Goal: Task Accomplishment & Management: Use online tool/utility

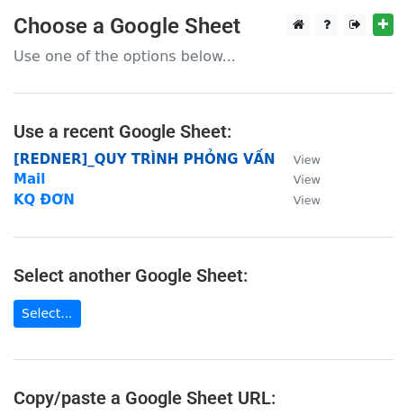
click at [77, 157] on strong "[REDNER]_QUY TRÌNH PHỎNG VẤN" at bounding box center [144, 159] width 262 height 16
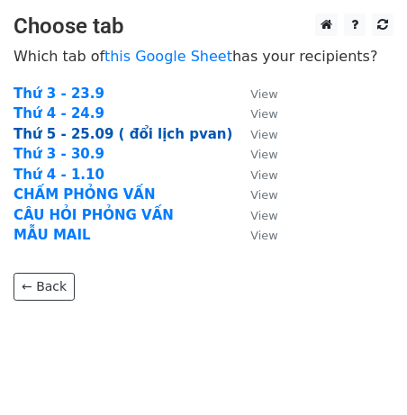
click at [71, 139] on strong "Thứ 5 - 25.09 ( đổi lịch pvan)" at bounding box center [122, 134] width 219 height 16
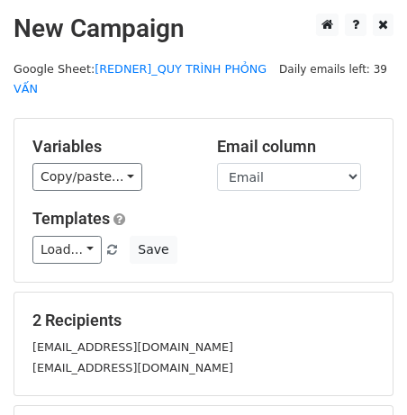
click at [93, 159] on div "Variables Copy/paste... {{No.}} {{Ngày}} {{Email}} {{Họ và tên}} {{Thời gian ph…" at bounding box center [111, 164] width 184 height 55
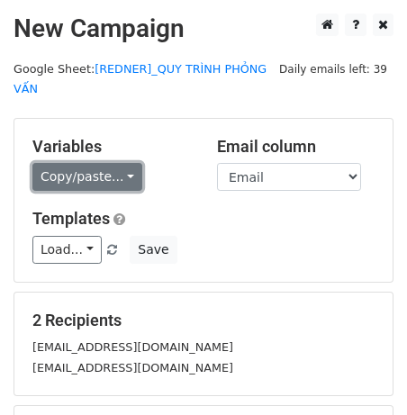
click at [98, 172] on link "Copy/paste..." at bounding box center [87, 177] width 110 height 28
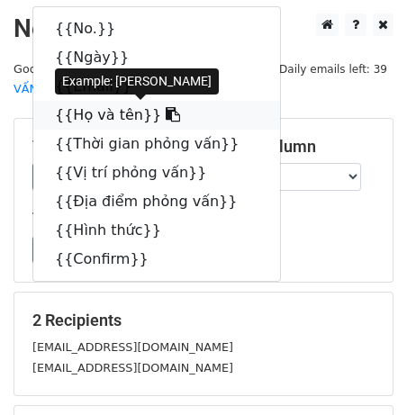
click at [105, 112] on link "{{Họ và tên}}" at bounding box center [156, 115] width 247 height 29
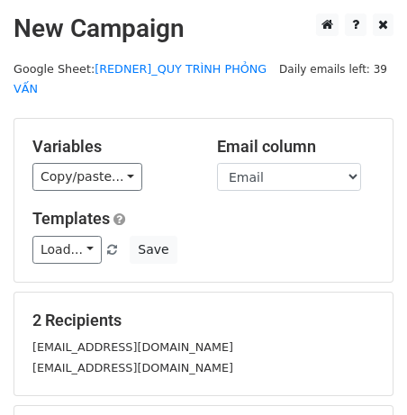
click at [62, 152] on h5 "Variables" at bounding box center [110, 147] width 157 height 20
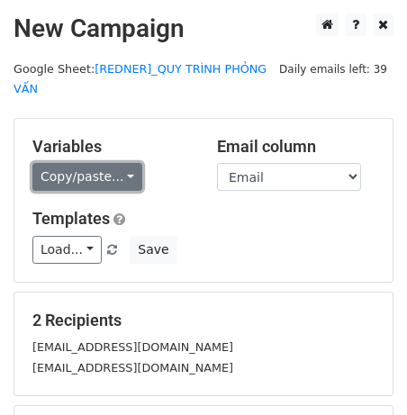
click at [63, 168] on link "Copy/paste..." at bounding box center [87, 177] width 110 height 28
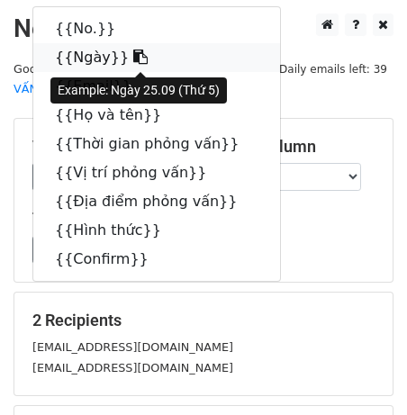
click at [108, 56] on link "{{Ngày}}" at bounding box center [156, 57] width 247 height 29
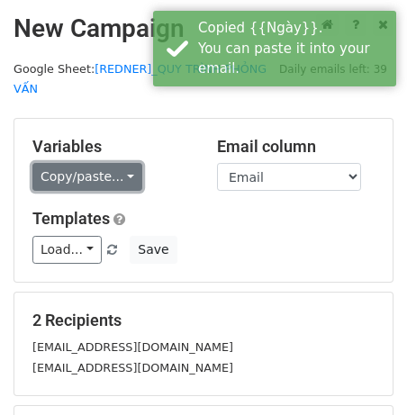
click at [80, 165] on link "Copy/paste..." at bounding box center [87, 177] width 110 height 28
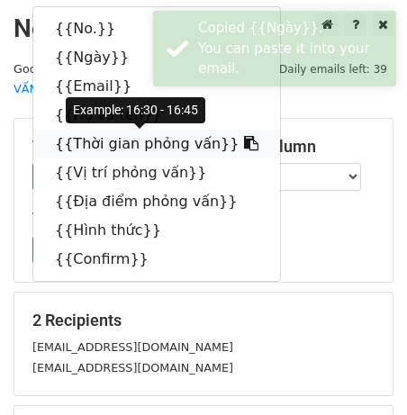
click at [145, 135] on link "{{Thời gian phỏng vấn}}" at bounding box center [156, 144] width 247 height 29
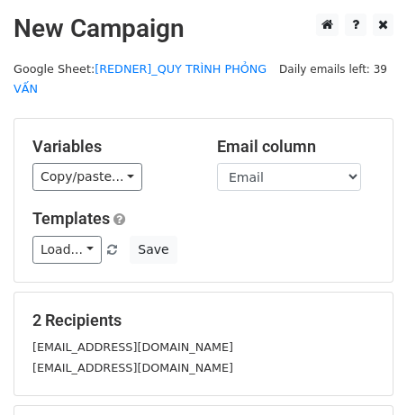
scroll to position [253, 0]
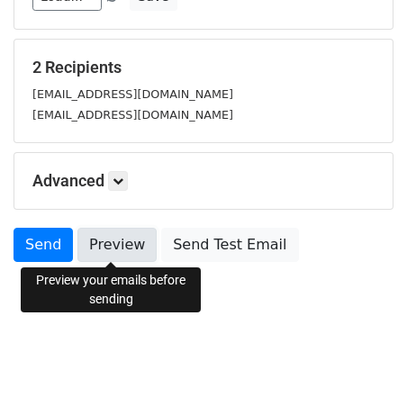
click at [96, 247] on link "Preview" at bounding box center [116, 245] width 79 height 34
click at [111, 243] on link "Preview" at bounding box center [116, 245] width 79 height 34
click at [103, 237] on link "Preview" at bounding box center [116, 245] width 79 height 34
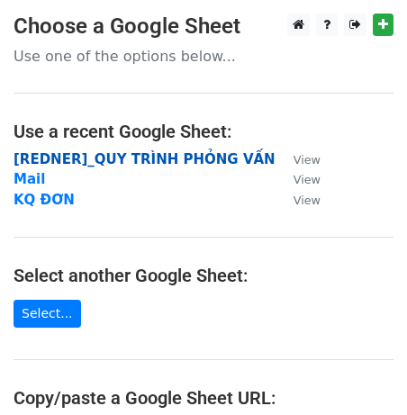
click at [67, 161] on strong "[REDNER]_QUY TRÌNH PHỎNG VẤN" at bounding box center [144, 159] width 262 height 16
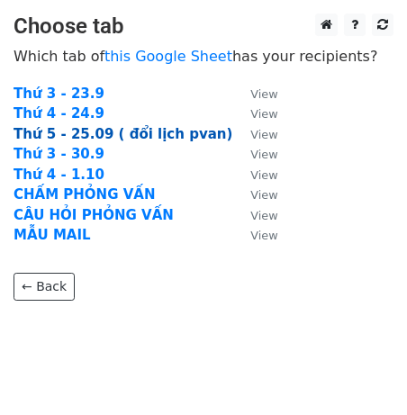
click at [90, 131] on strong "Thứ 5 - 25.09 ( đổi lịch pvan)" at bounding box center [122, 134] width 219 height 16
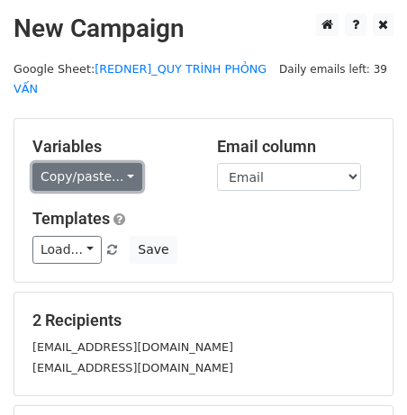
click at [80, 187] on link "Copy/paste..." at bounding box center [87, 177] width 110 height 28
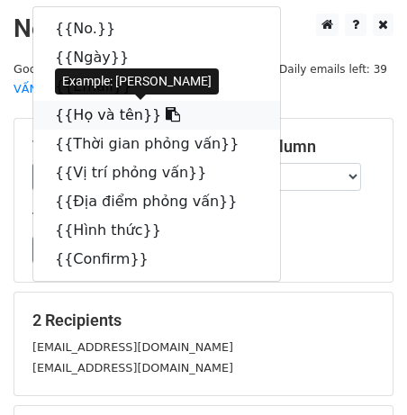
click at [127, 112] on link "{{Họ và tên}}" at bounding box center [156, 115] width 247 height 29
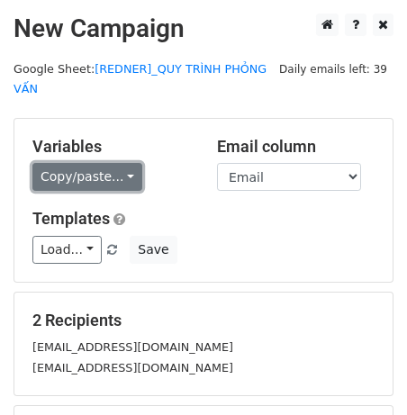
click at [111, 164] on link "Copy/paste..." at bounding box center [87, 177] width 110 height 28
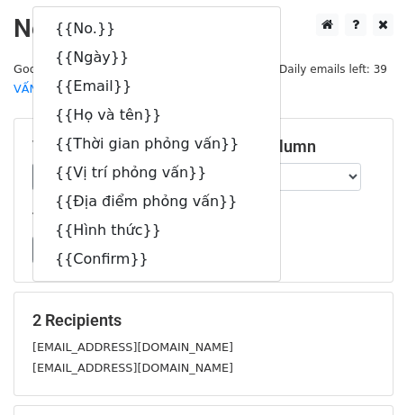
click at [389, 247] on div "Variables Copy/paste... {{No.}} {{Ngày}} {{Email}} {{Họ và tên}} {{Thời gian ph…" at bounding box center [203, 200] width 378 height 163
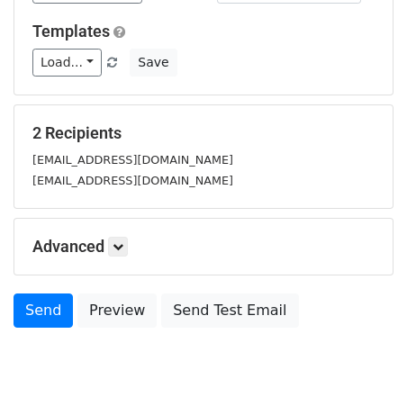
scroll to position [213, 0]
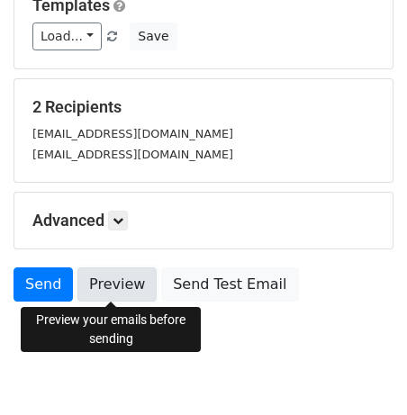
click at [125, 283] on link "Preview" at bounding box center [116, 284] width 79 height 34
click at [111, 282] on link "Preview" at bounding box center [116, 284] width 79 height 34
click at [112, 294] on link "Preview" at bounding box center [116, 284] width 79 height 34
click at [103, 289] on link "Preview" at bounding box center [116, 284] width 79 height 34
click at [97, 285] on link "Preview" at bounding box center [116, 284] width 79 height 34
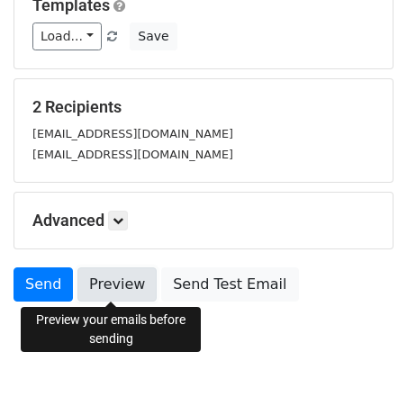
click at [112, 290] on link "Preview" at bounding box center [116, 284] width 79 height 34
click at [103, 287] on link "Preview" at bounding box center [116, 284] width 79 height 34
click at [100, 287] on link "Preview" at bounding box center [116, 284] width 79 height 34
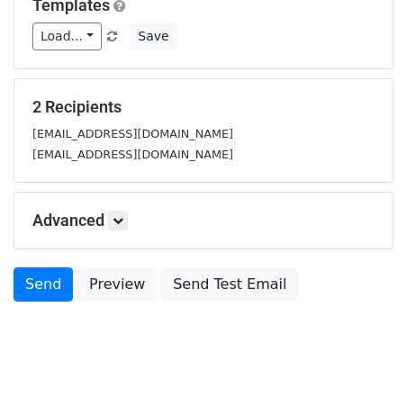
click at [186, 247] on div "Advanced Tracking Track Opens UTM Codes Track Clicks Filters Only include sprea…" at bounding box center [203, 221] width 378 height 56
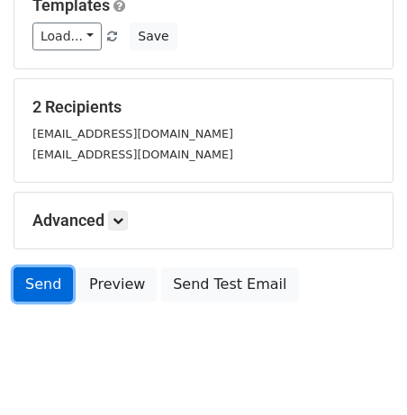
click at [49, 273] on link "Send" at bounding box center [42, 284] width 59 height 34
